Goal: Task Accomplishment & Management: Manage account settings

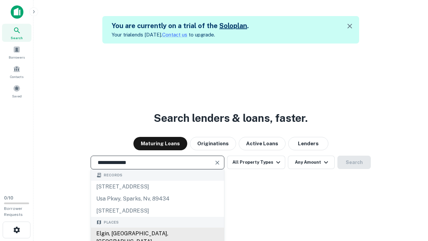
click at [157, 234] on div "Elgin, [GEOGRAPHIC_DATA], [GEOGRAPHIC_DATA]" at bounding box center [157, 238] width 133 height 20
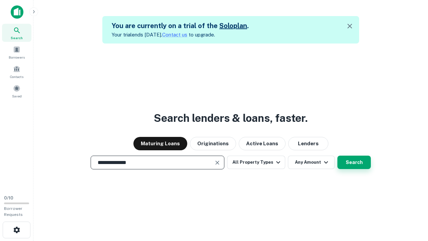
type input "**********"
click at [338, 156] on button "Search" at bounding box center [354, 162] width 33 height 13
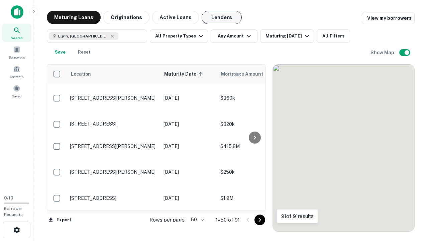
click at [222, 17] on button "Lenders" at bounding box center [222, 17] width 40 height 13
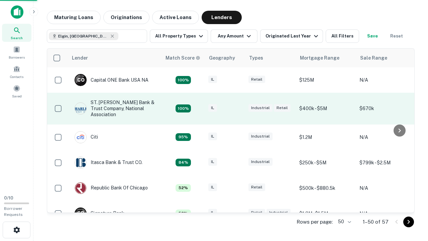
click at [238, 108] on div "IL" at bounding box center [224, 108] width 33 height 9
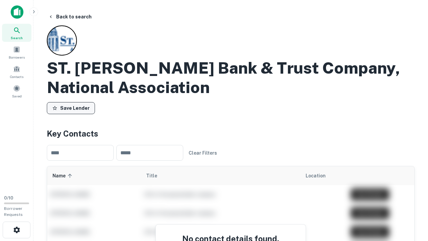
click at [71, 108] on button "Save Lender" at bounding box center [71, 108] width 48 height 12
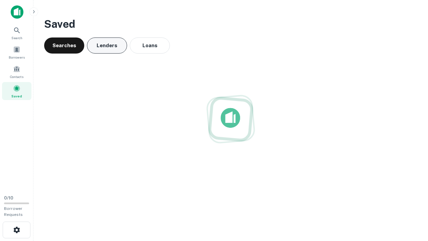
click at [107, 46] on button "Lenders" at bounding box center [107, 45] width 40 height 16
